Goal: Find specific page/section: Find specific page/section

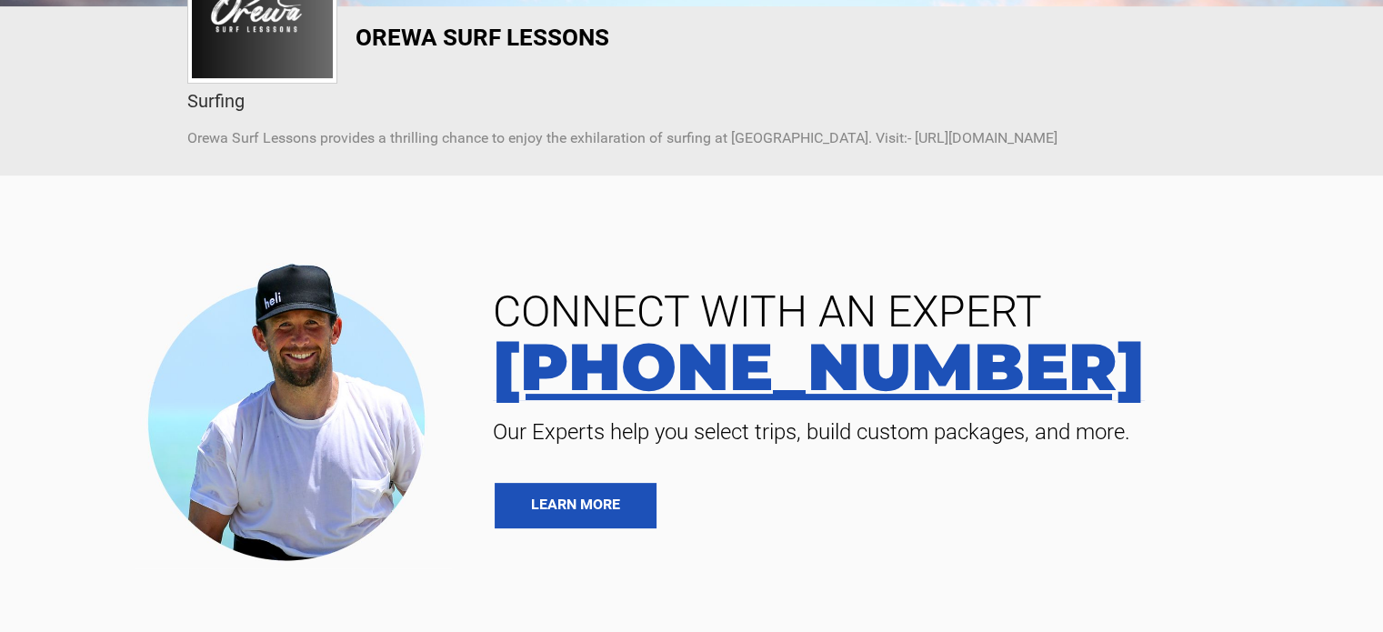
scroll to position [212, 0]
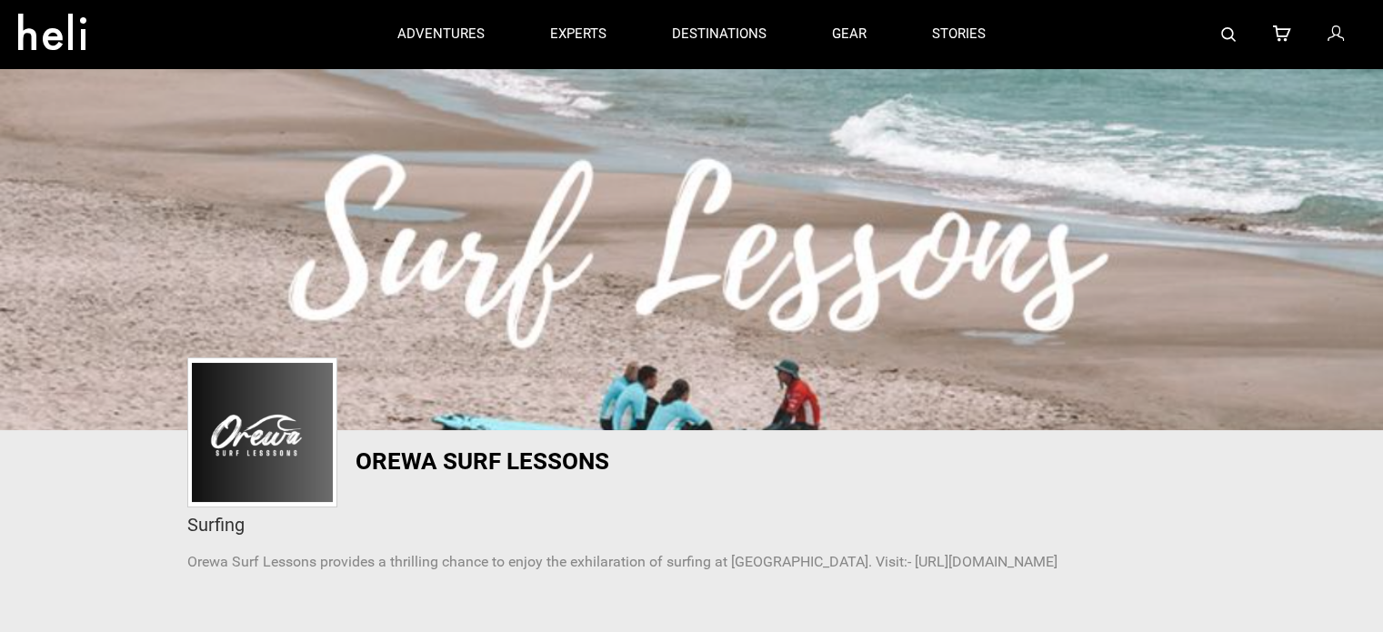
scroll to position [212, 0]
